Goal: Task Accomplishment & Management: Manage account settings

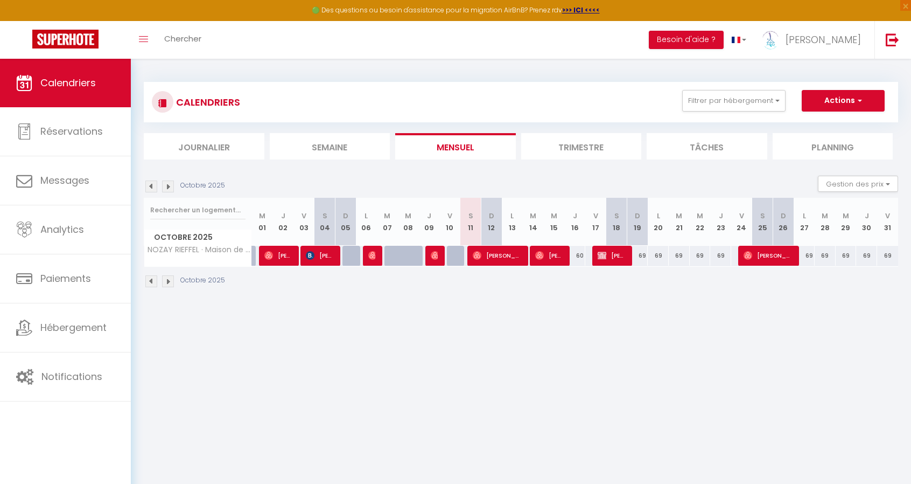
select select
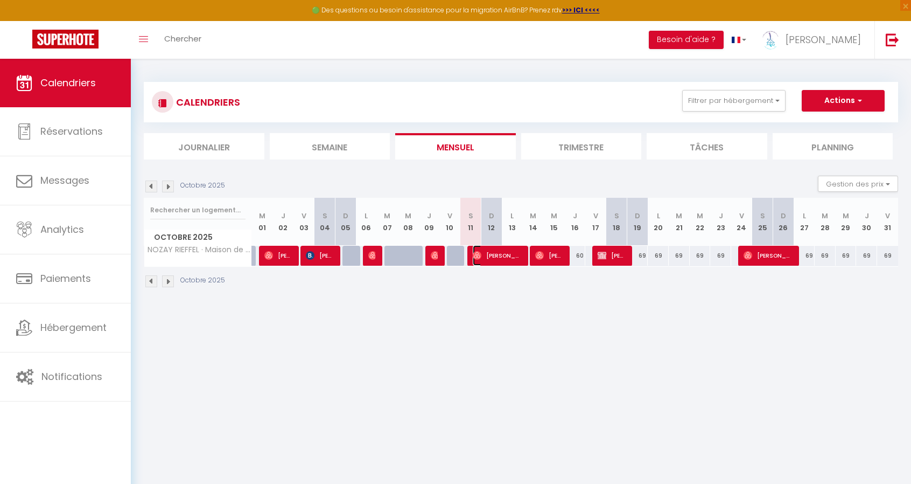
click at [496, 256] on span "[PERSON_NAME]" at bounding box center [497, 255] width 49 height 20
select select "OK"
select select "1"
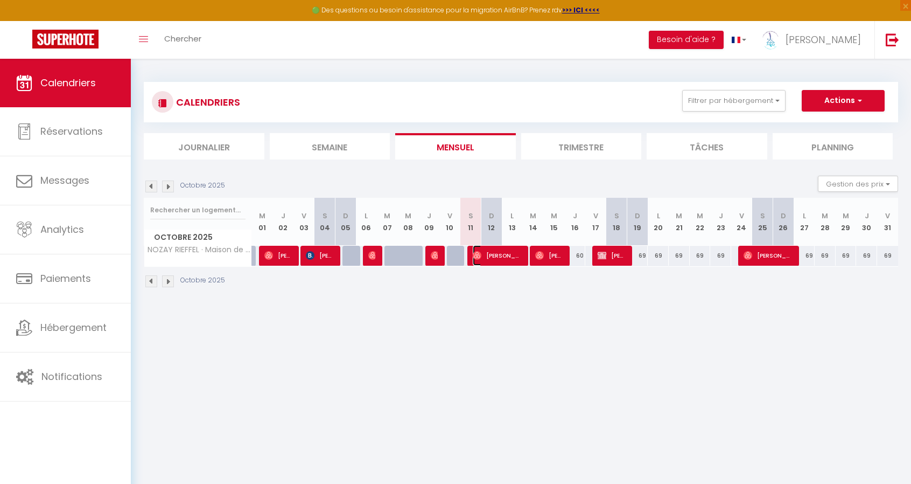
select select "1"
select select
select select "50570"
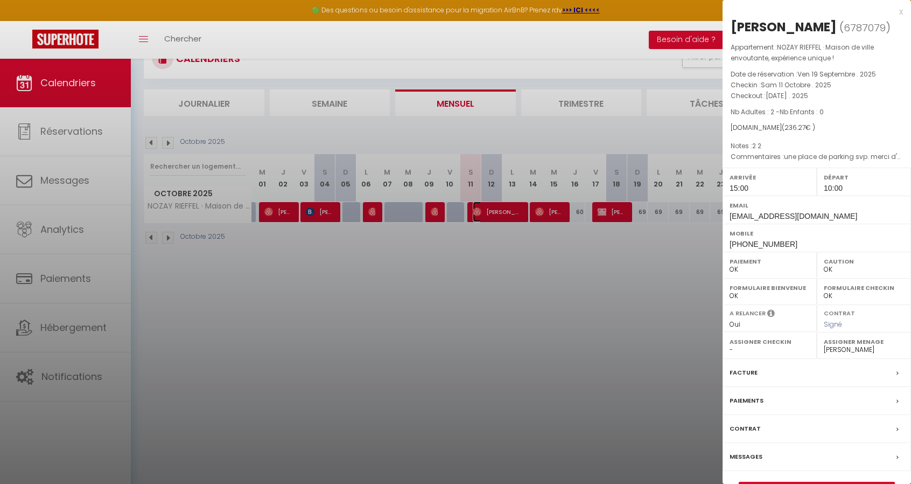
scroll to position [54, 0]
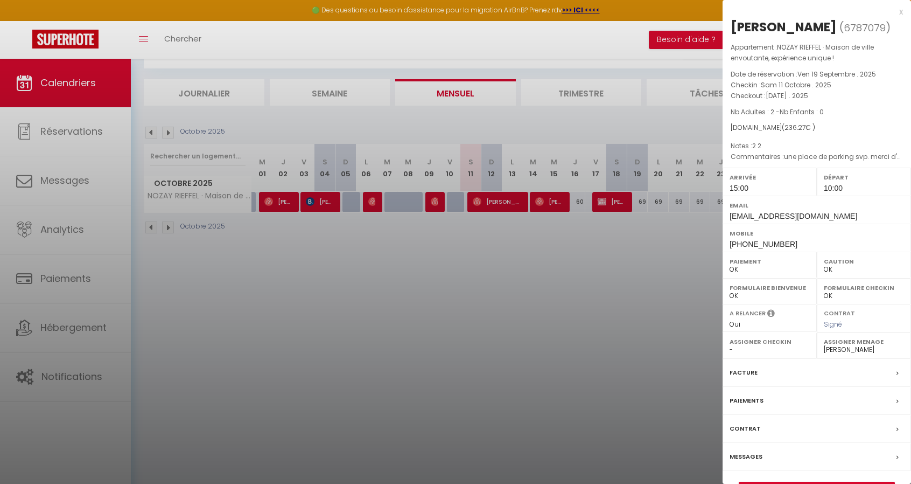
click at [749, 426] on label "Contrat" at bounding box center [745, 428] width 31 height 11
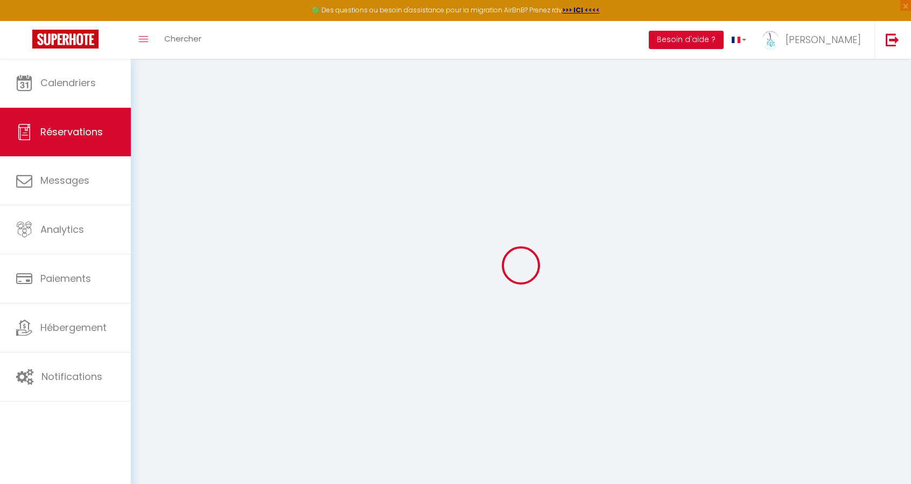
select select
checkbox input "false"
select index
select select
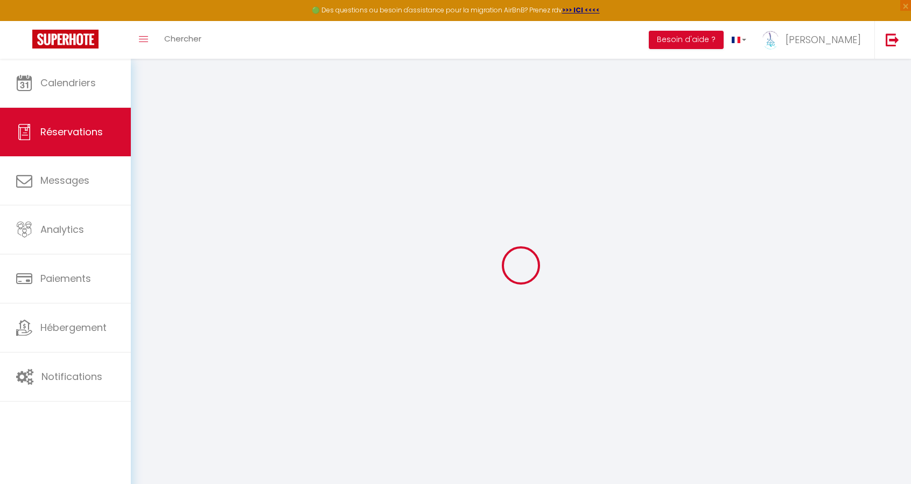
select select
checkbox input "false"
select index
type \?1 "une place de parking svp. merci d'avance Bonjour Est-ce possible d'arriver dès …"
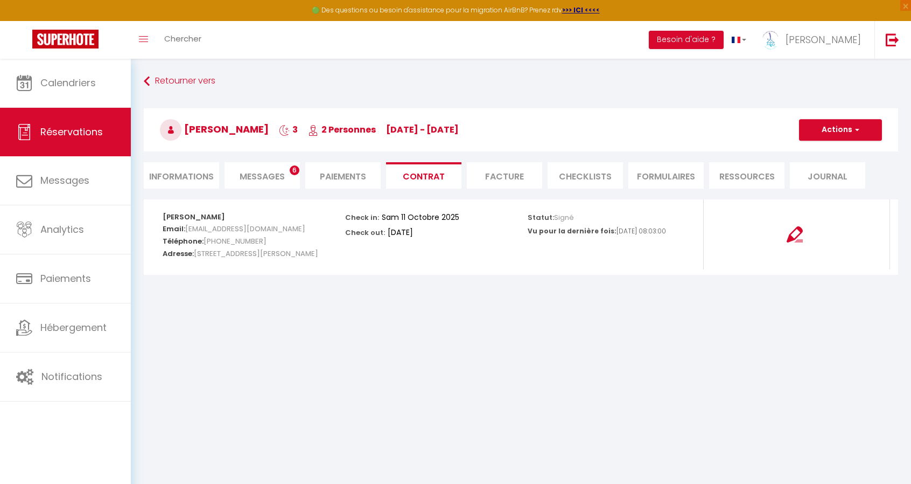
click at [269, 175] on span "Messages" at bounding box center [262, 176] width 45 height 12
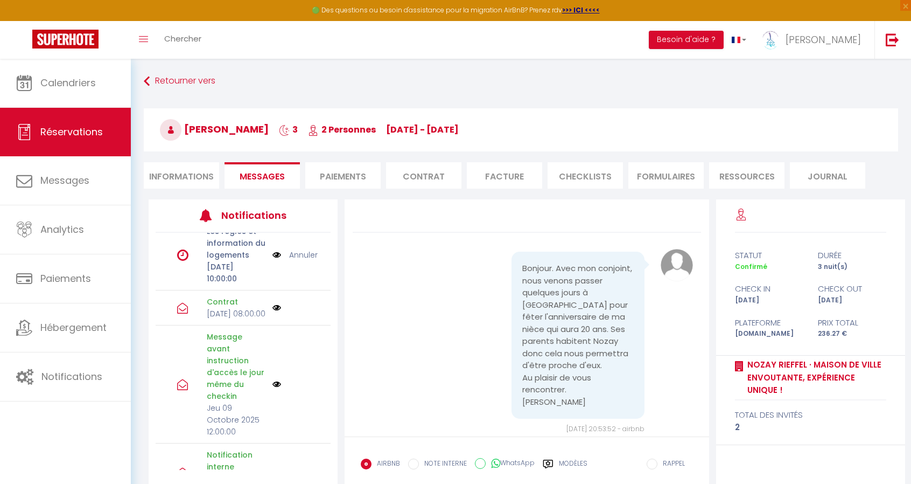
scroll to position [215, 0]
